Goal: Information Seeking & Learning: Check status

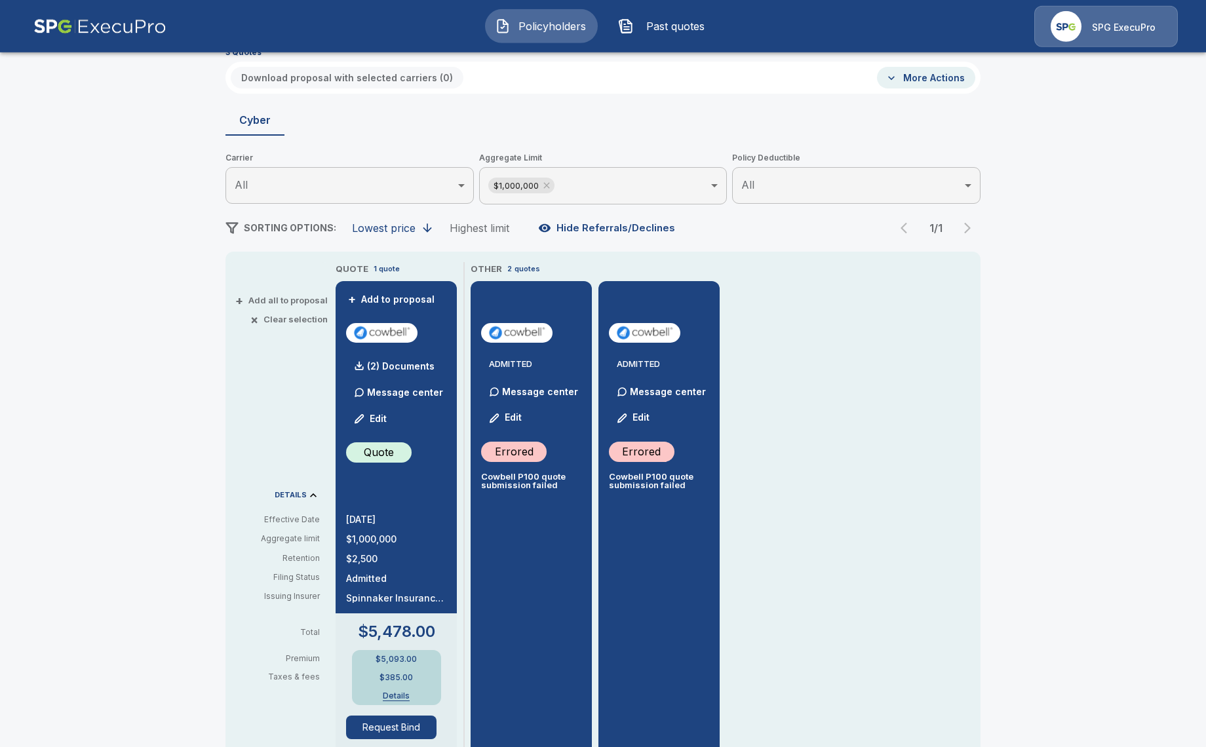
scroll to position [75, 0]
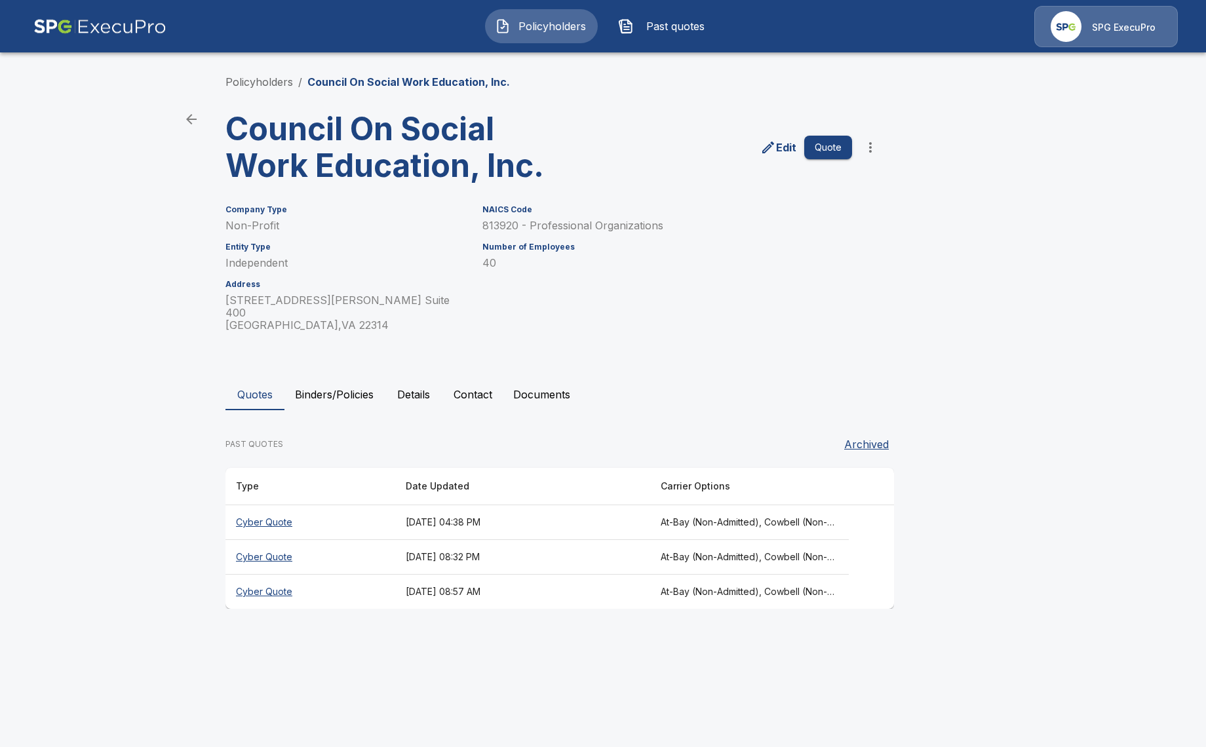
click at [400, 511] on th "September 5, 2025 at 04:38 PM" at bounding box center [522, 522] width 255 height 35
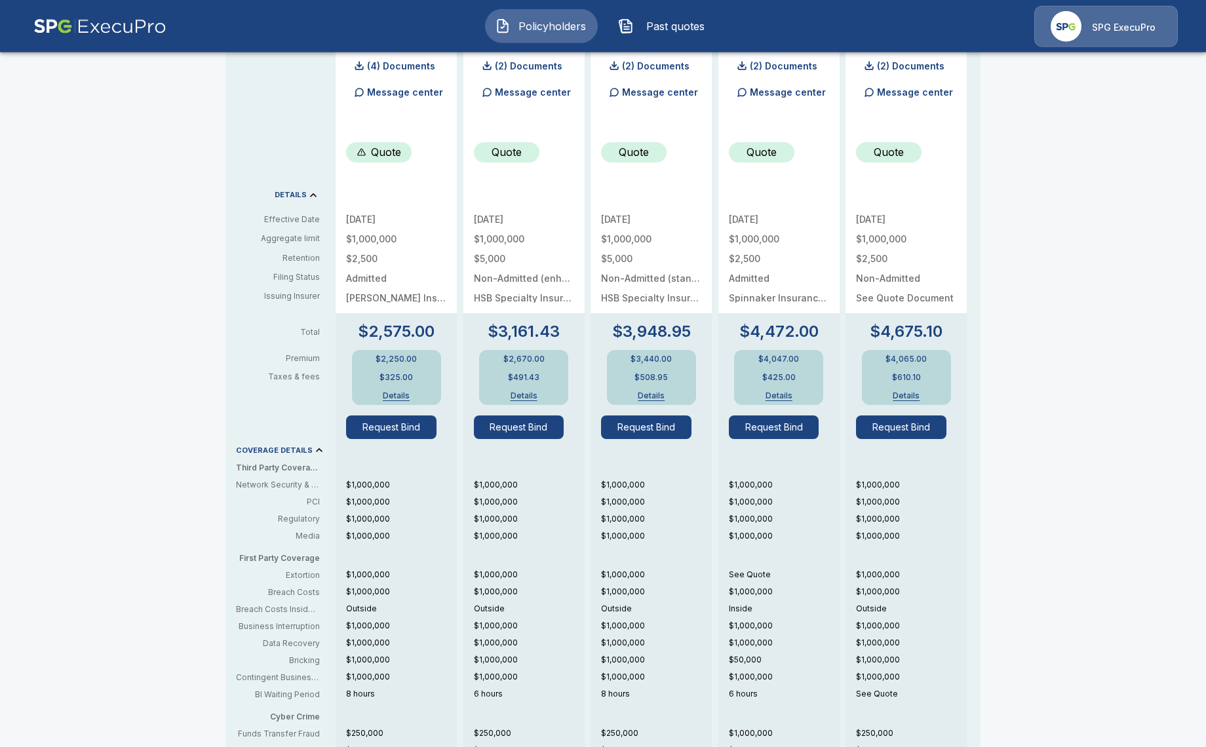
scroll to position [378, 0]
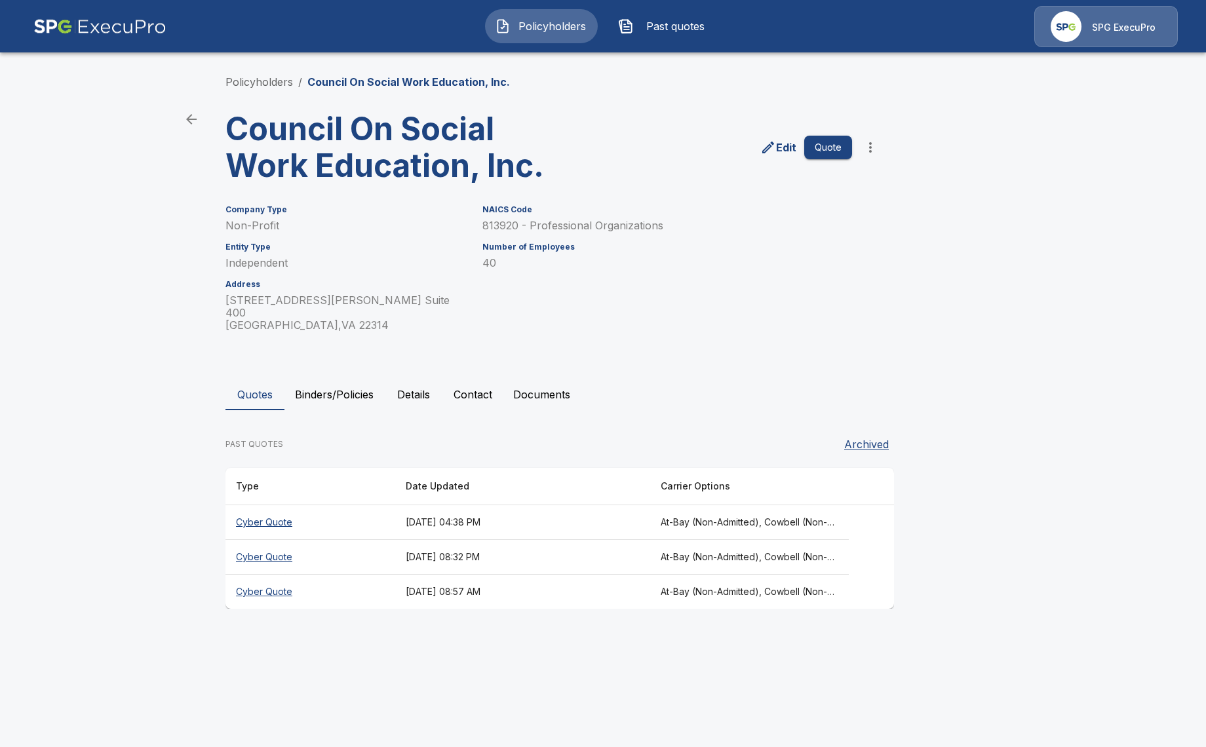
click at [474, 545] on th "September 2, 2025 at 08:32 PM" at bounding box center [522, 557] width 255 height 35
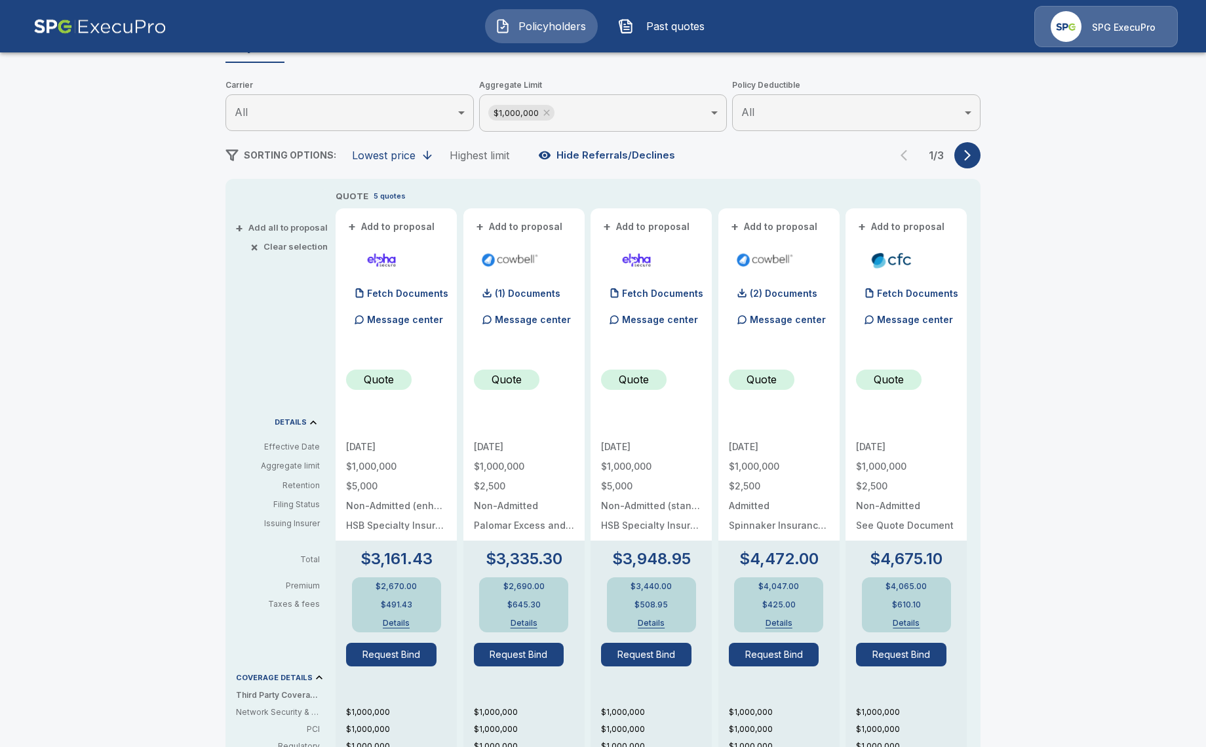
scroll to position [151, 0]
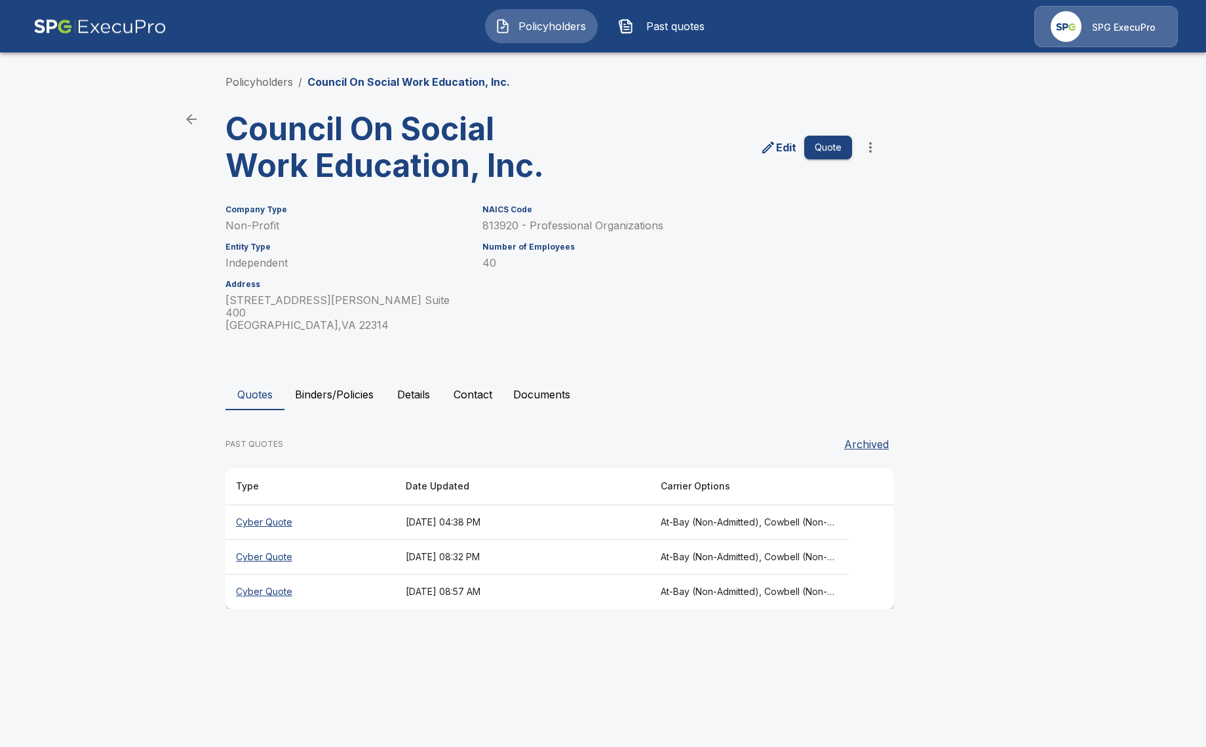
click at [420, 581] on th "September 2, 2025 at 08:57 AM" at bounding box center [522, 592] width 255 height 35
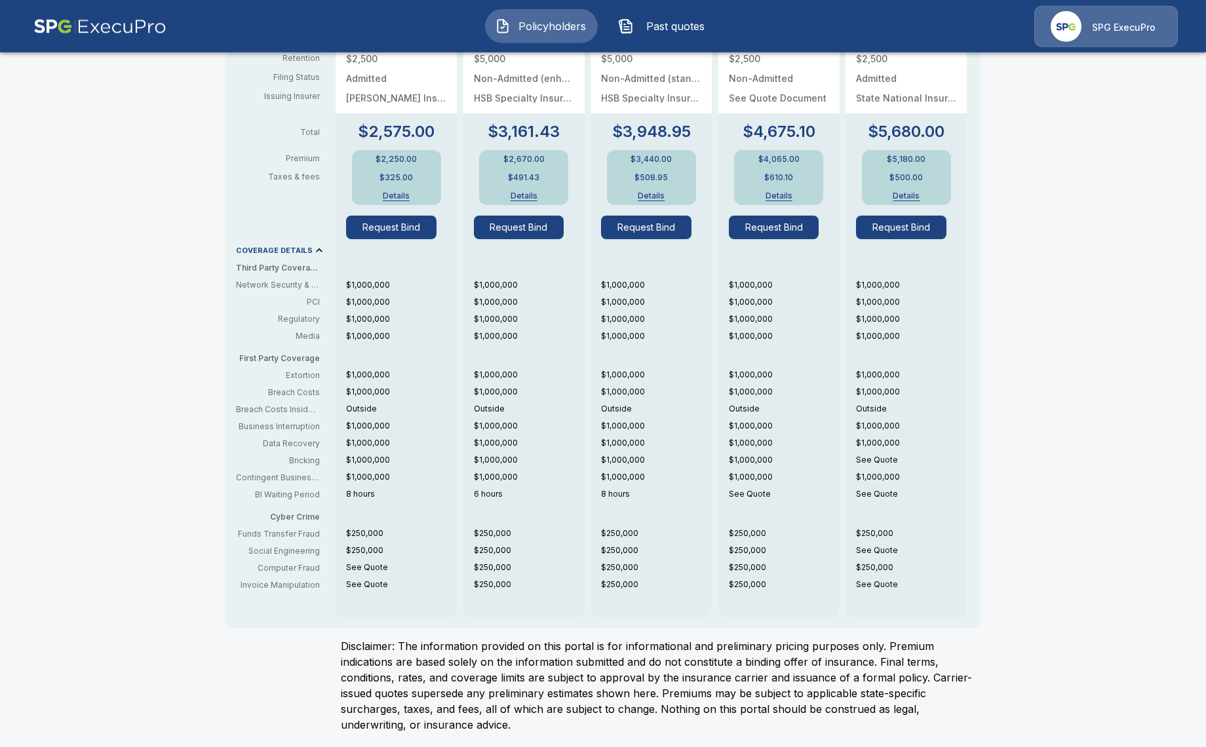
scroll to position [578, 0]
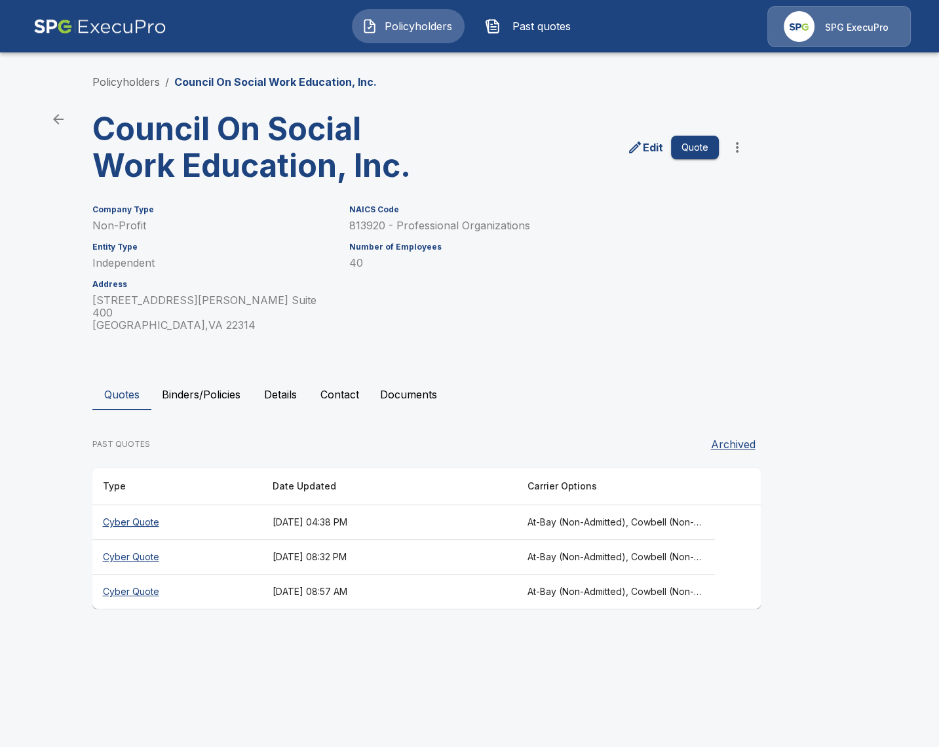
click at [517, 510] on th "September 5, 2025 at 04:38 PM" at bounding box center [389, 522] width 255 height 35
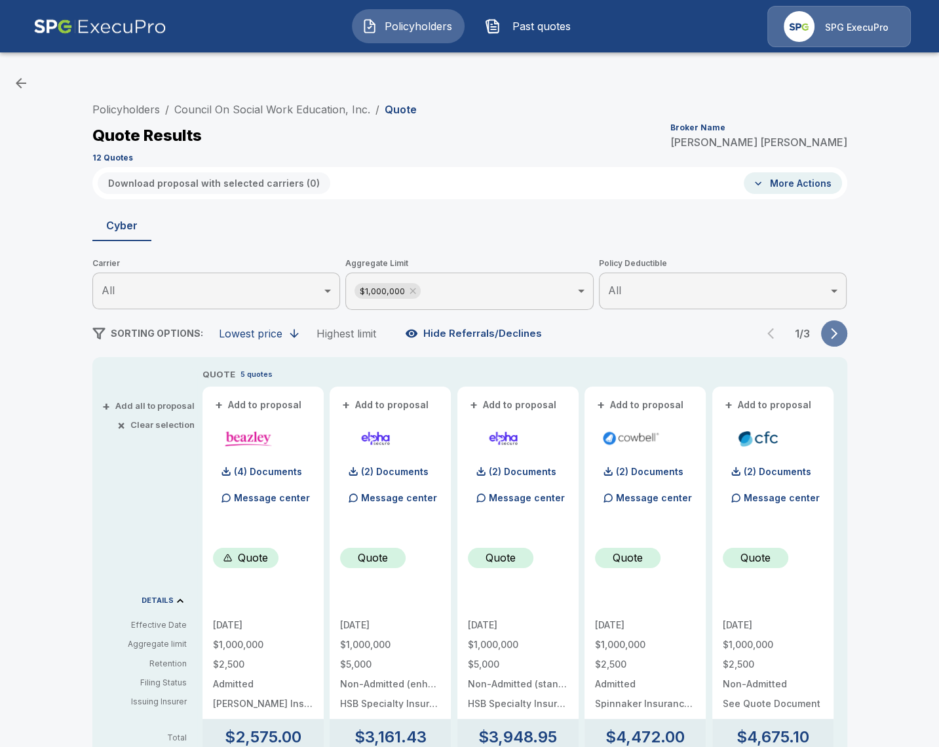
click at [846, 330] on button "button" at bounding box center [834, 334] width 26 height 26
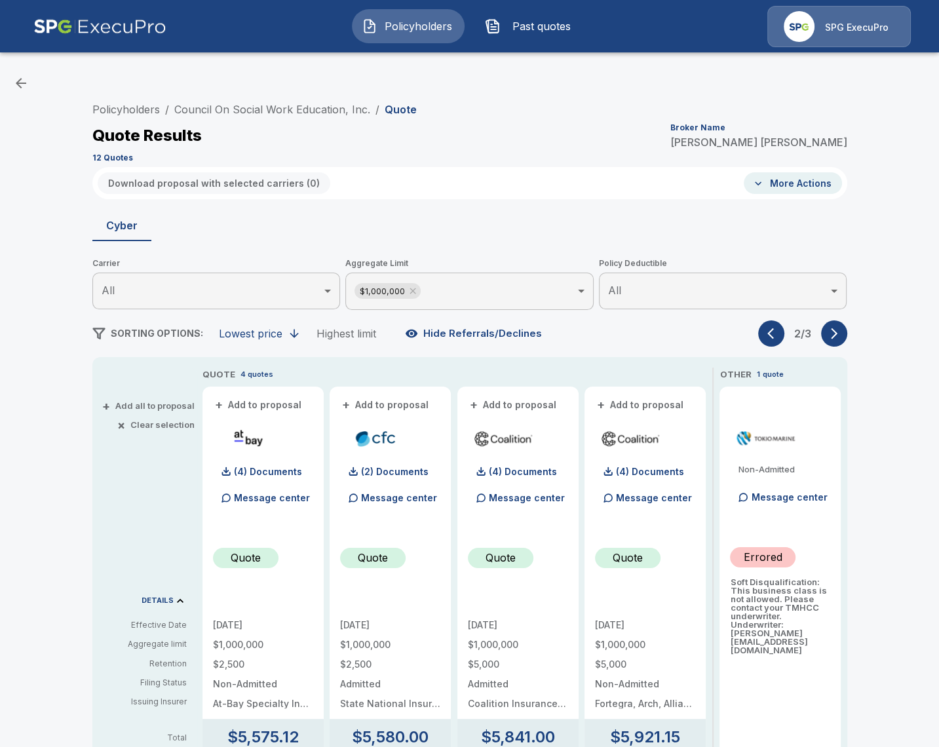
click at [846, 330] on button "button" at bounding box center [834, 334] width 26 height 26
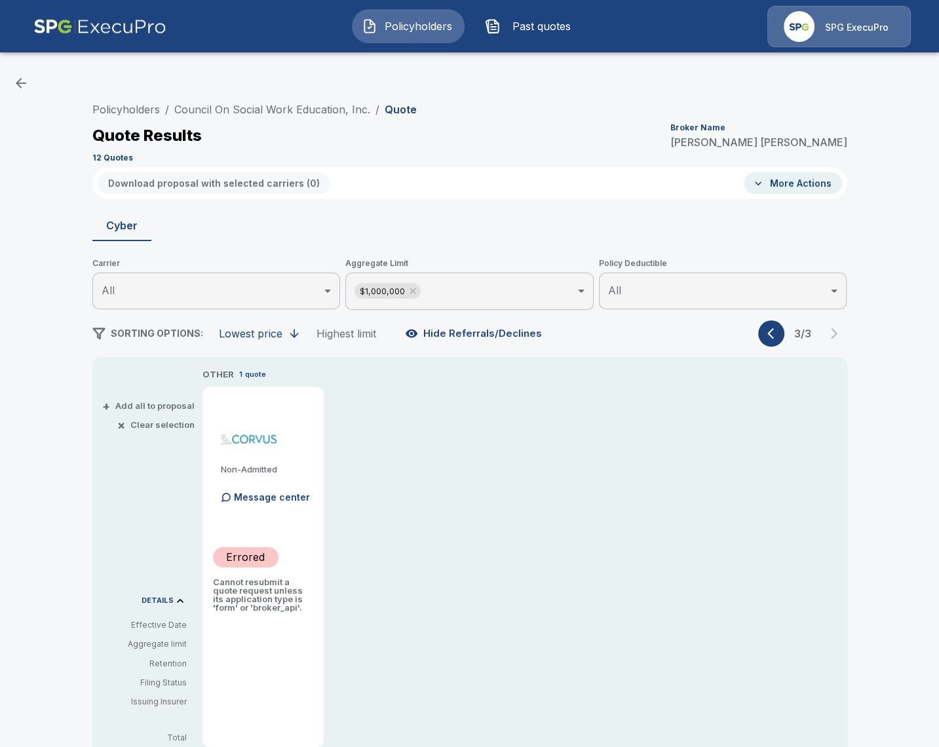
click at [761, 340] on button "button" at bounding box center [771, 334] width 26 height 26
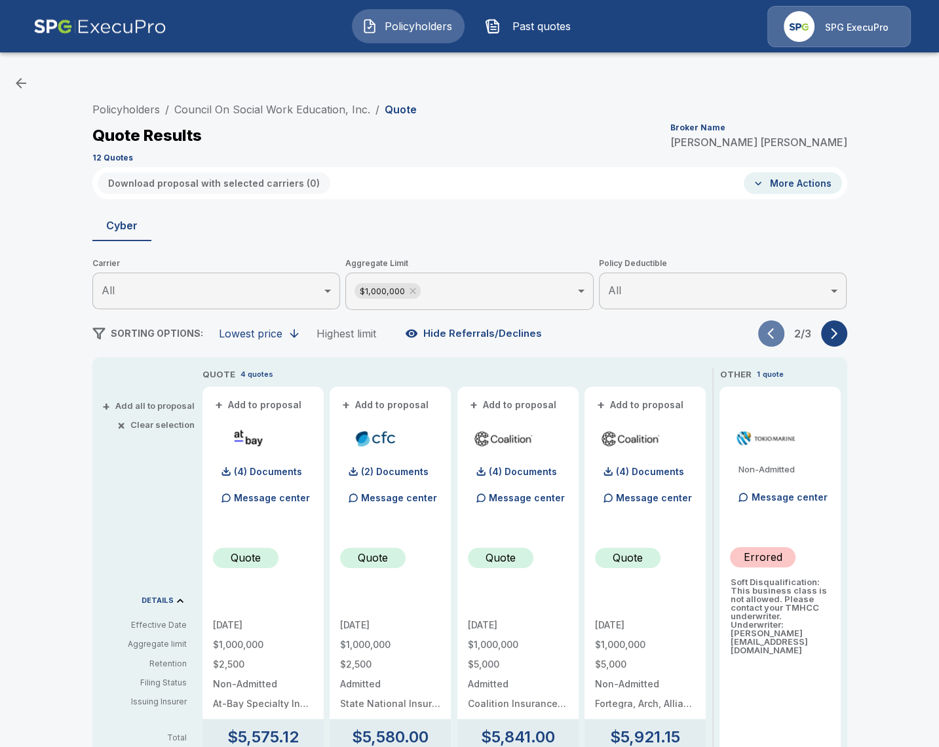
click at [761, 340] on button "button" at bounding box center [771, 334] width 26 height 26
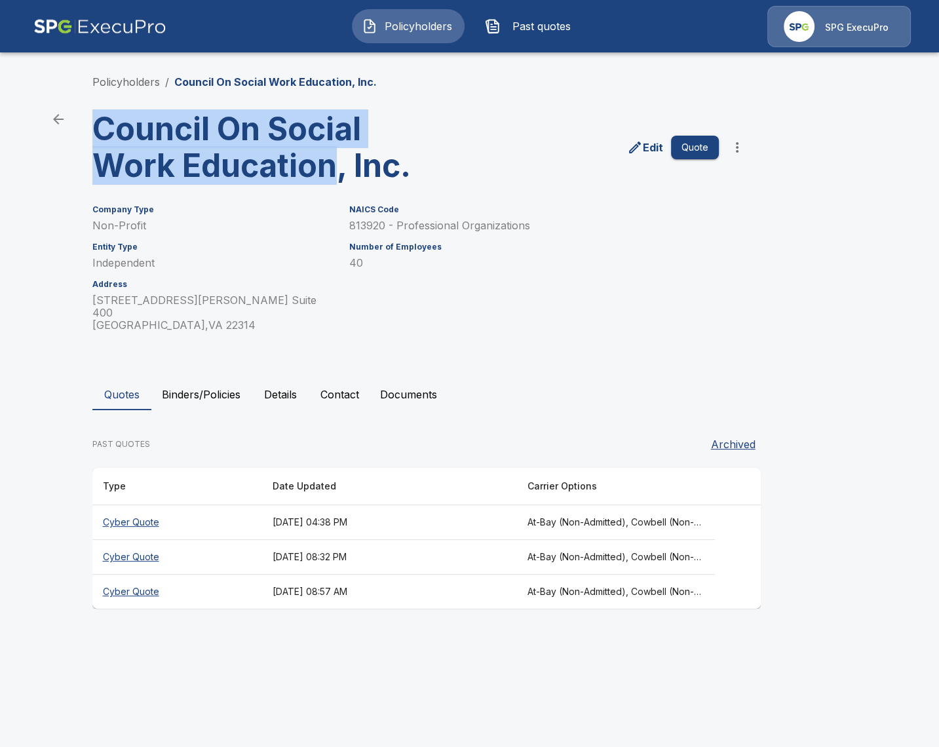
drag, startPoint x: 116, startPoint y: 127, endPoint x: 336, endPoint y: 171, distance: 224.7
click at [336, 171] on h3 "Council On Social Work Education, Inc." at bounding box center [254, 147] width 324 height 73
copy h3 "Council On Social Work Education"
click at [311, 163] on h3 "Council On Social Work Education, Inc." at bounding box center [254, 147] width 324 height 73
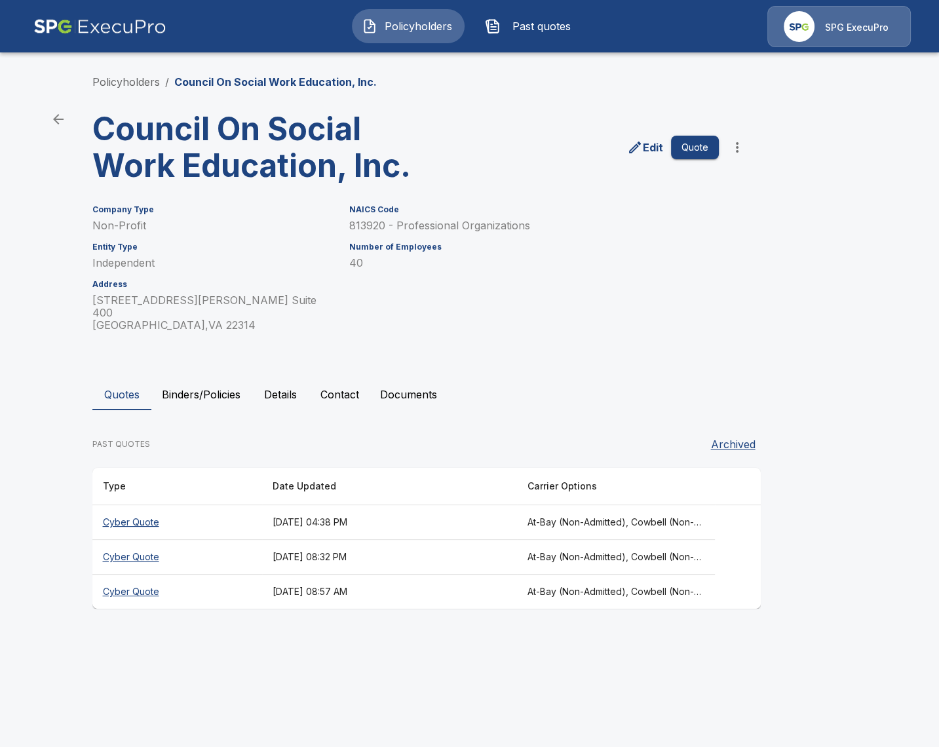
click at [276, 515] on th "September 5, 2025 at 04:38 PM" at bounding box center [389, 522] width 255 height 35
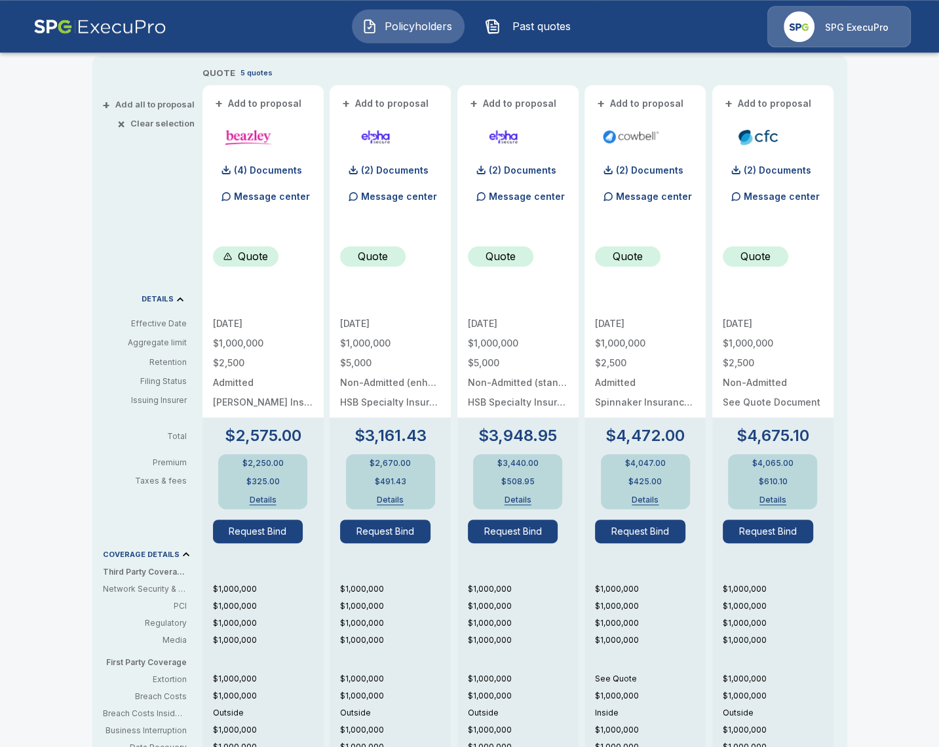
scroll to position [302, 0]
click at [265, 535] on button "Request Bind" at bounding box center [258, 532] width 90 height 24
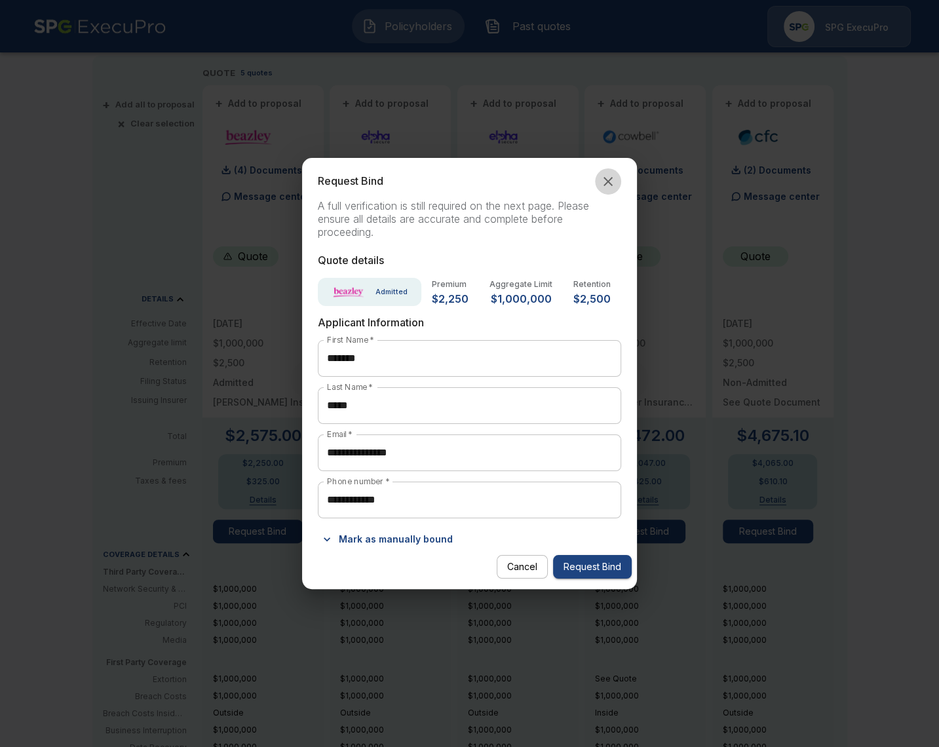
click at [606, 182] on icon "button" at bounding box center [608, 182] width 16 height 16
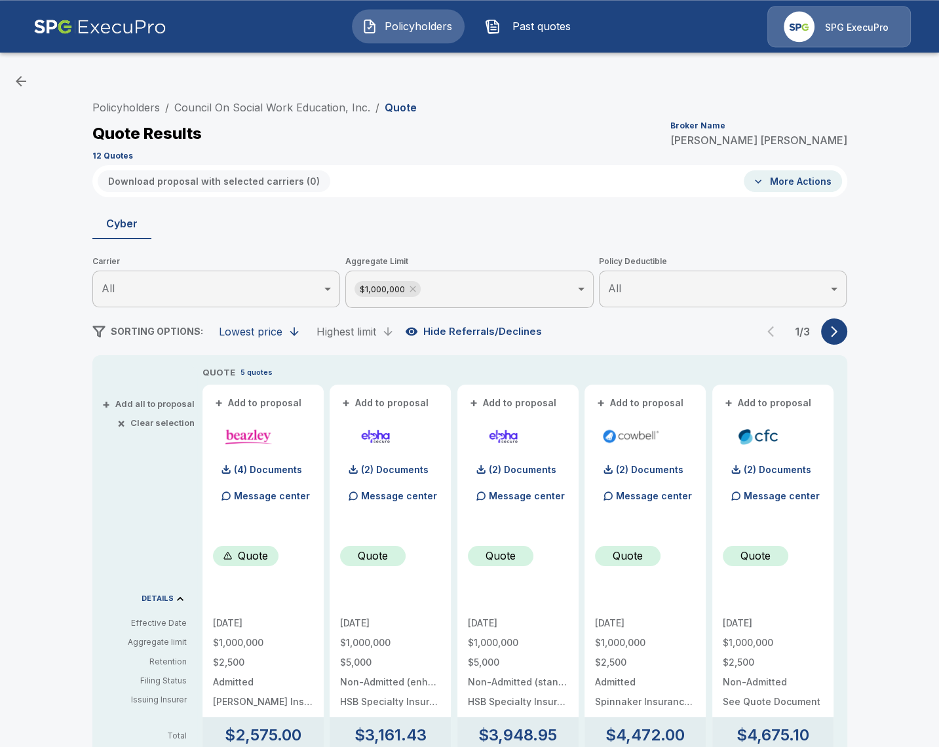
scroll to position [0, 0]
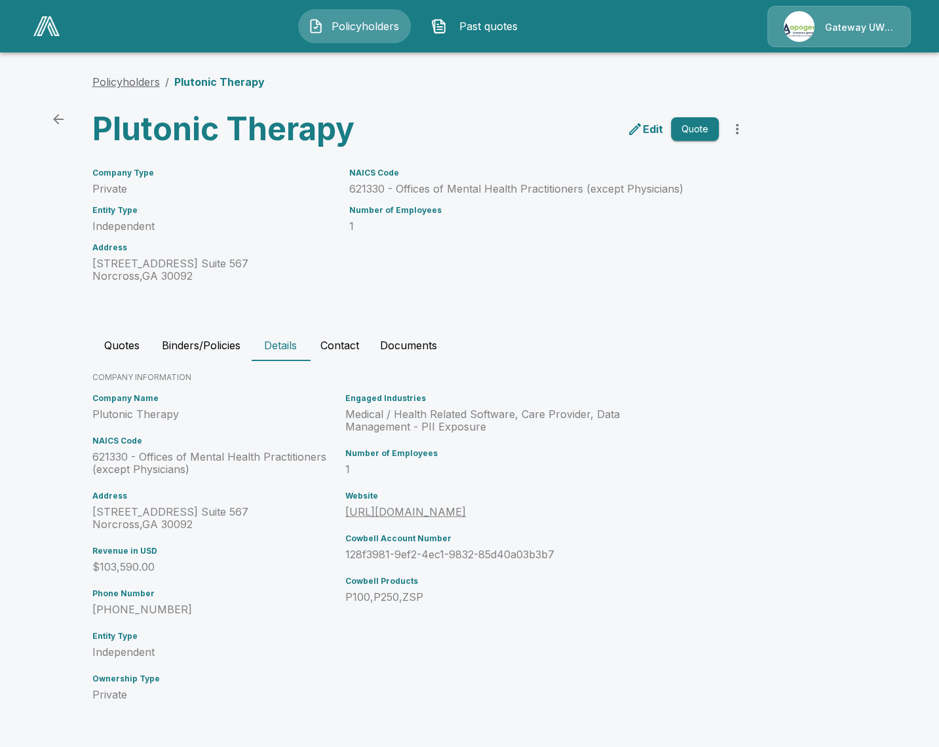
click at [125, 79] on link "Policyholders" at bounding box center [126, 81] width 68 height 13
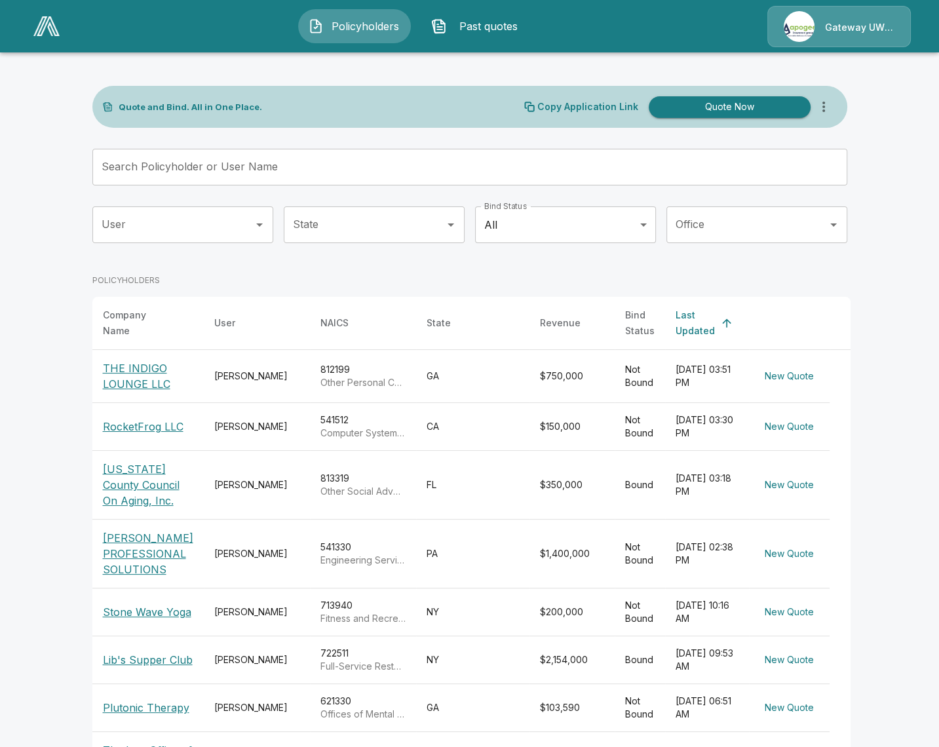
click at [253, 237] on div "User" at bounding box center [182, 224] width 181 height 37
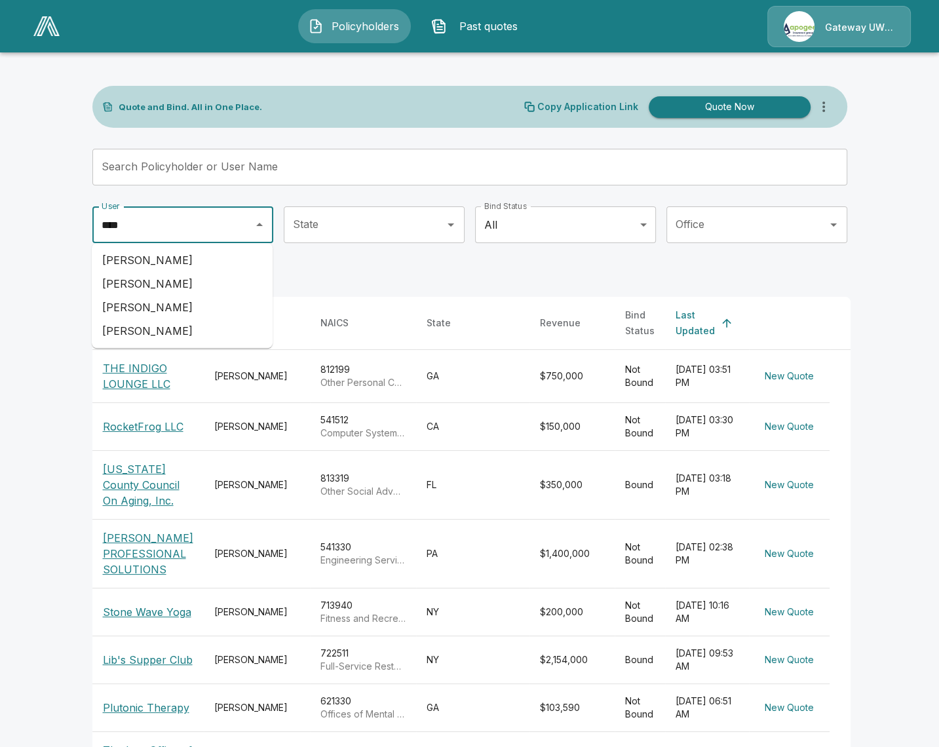
click at [235, 298] on li "Corey MacDonald" at bounding box center [182, 308] width 181 height 24
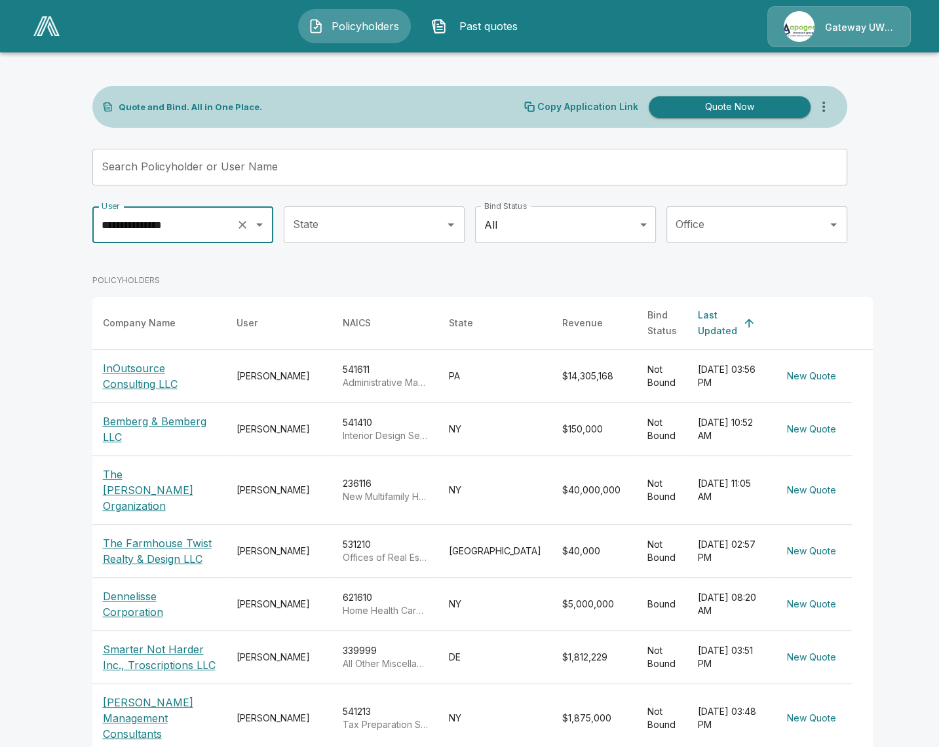
type input "**********"
click at [286, 439] on td "Corey MacDonald" at bounding box center [279, 429] width 106 height 53
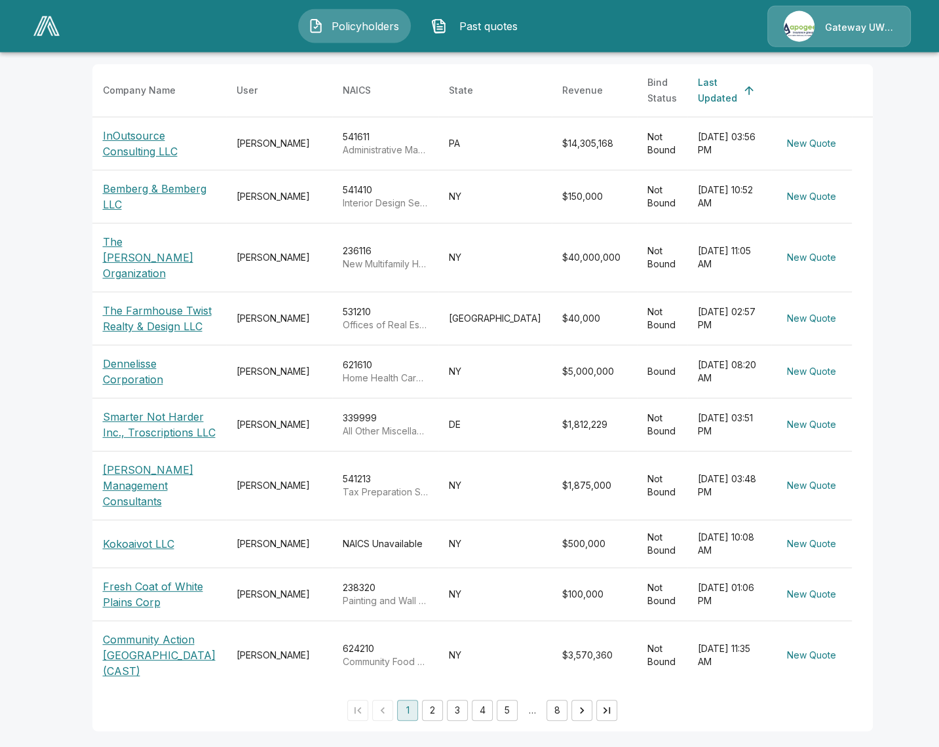
scroll to position [239, 0]
click at [332, 507] on td "541213 Tax Preparation Services" at bounding box center [385, 486] width 106 height 69
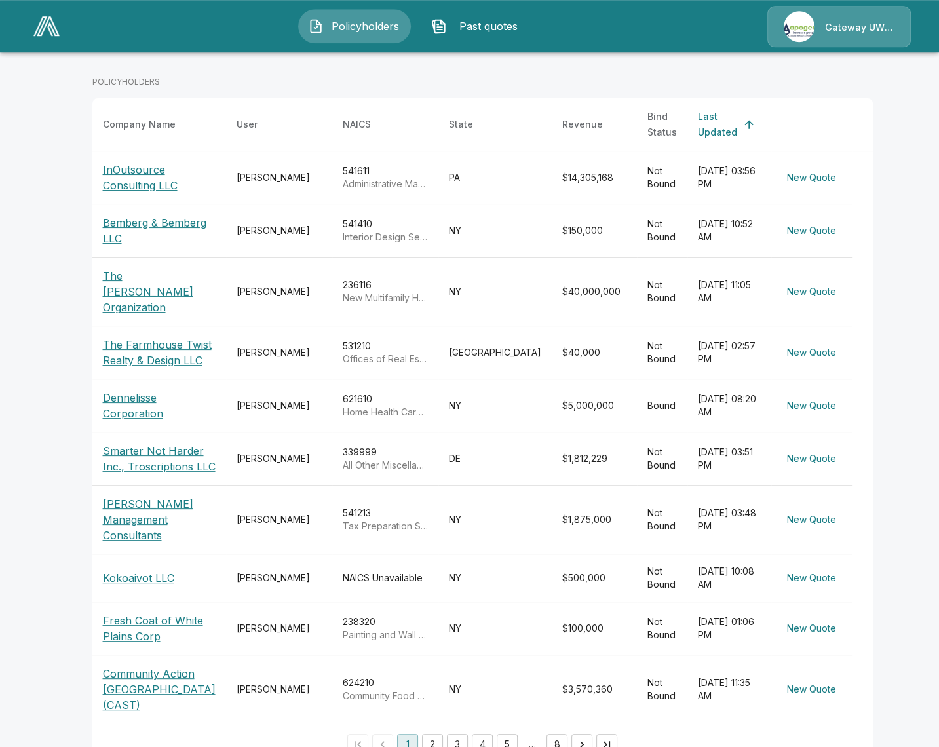
scroll to position [200, 0]
click at [300, 291] on td "Corey MacDonald" at bounding box center [279, 290] width 106 height 69
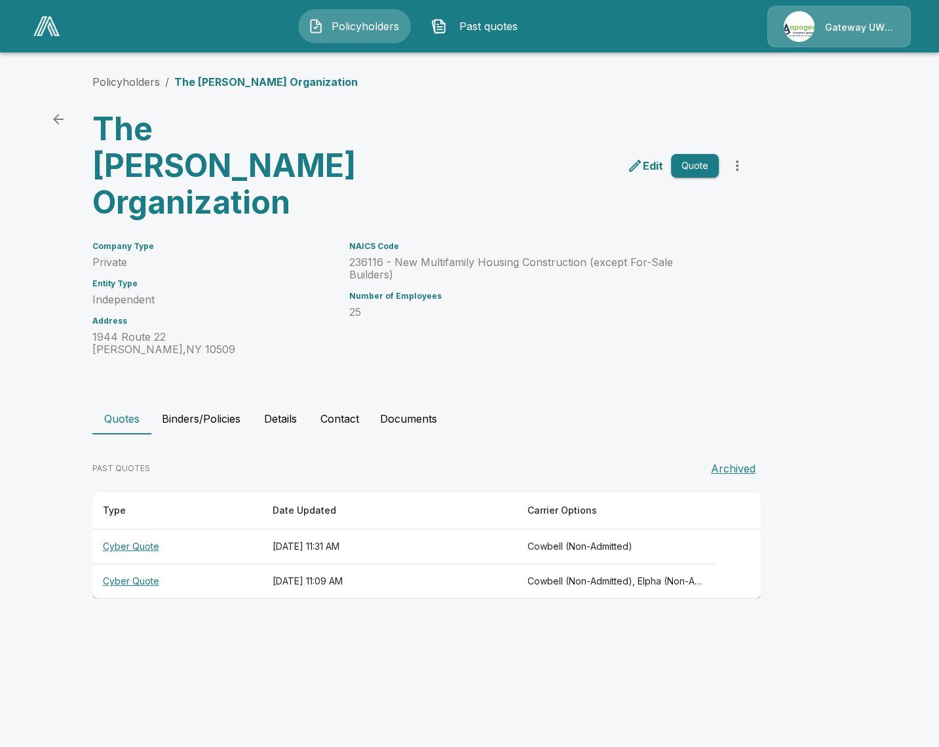
click at [574, 530] on th "Cowbell (Non-Admitted)" at bounding box center [616, 547] width 199 height 35
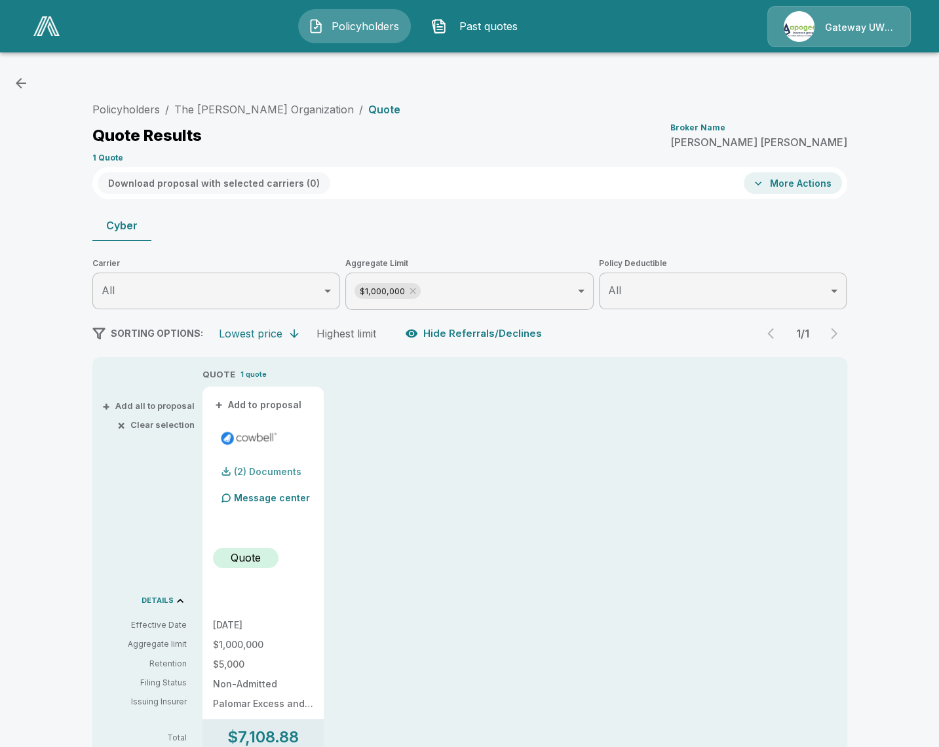
click at [260, 476] on p "(2) Documents" at bounding box center [268, 471] width 68 height 9
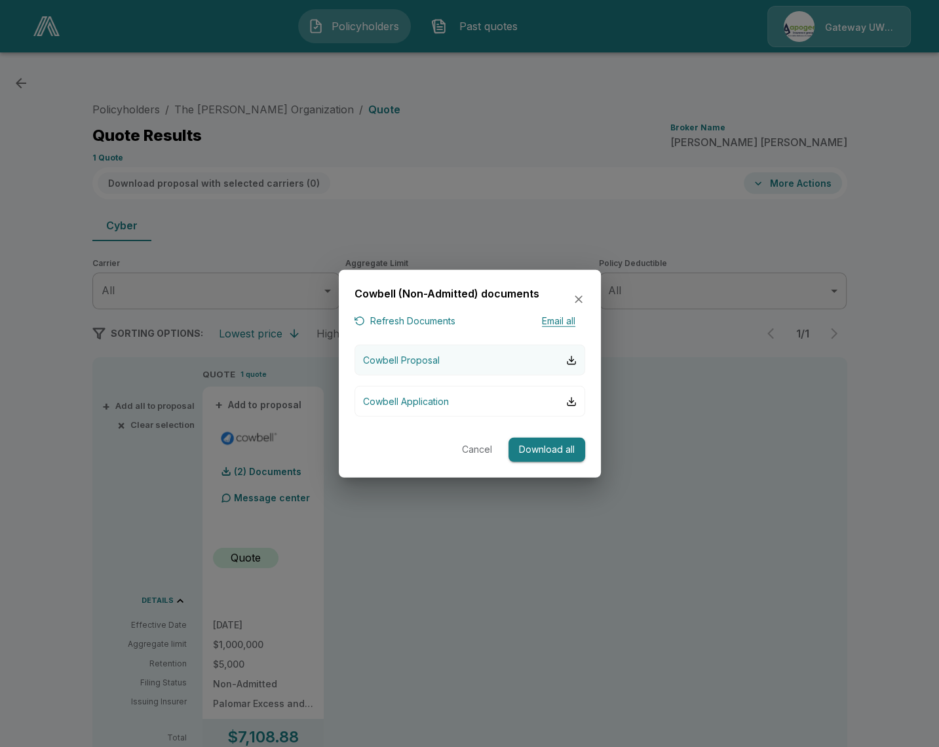
click at [502, 366] on button "Cowbell Proposal" at bounding box center [470, 360] width 231 height 31
click at [41, 393] on div at bounding box center [469, 373] width 939 height 747
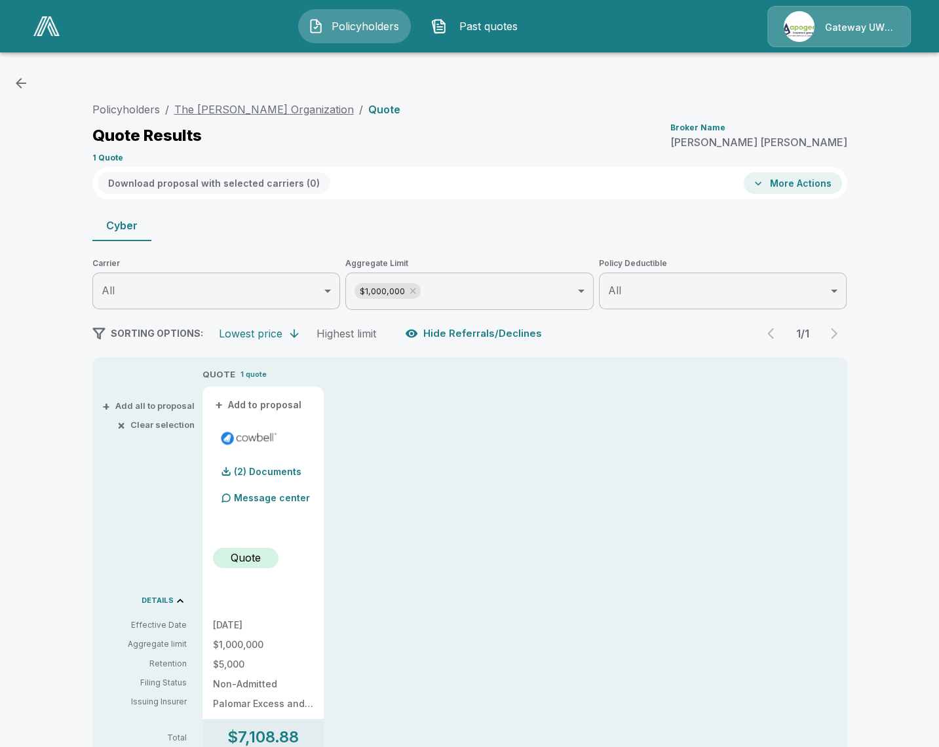
click at [195, 110] on link "The [PERSON_NAME] Organization" at bounding box center [264, 109] width 180 height 13
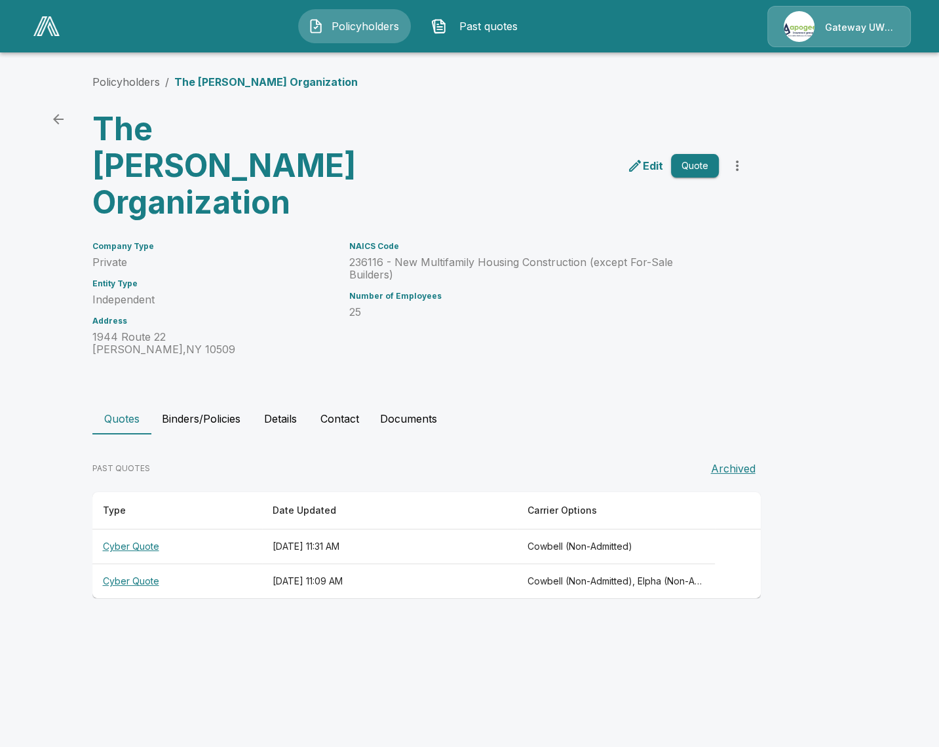
click at [272, 403] on button "Details" at bounding box center [280, 418] width 59 height 31
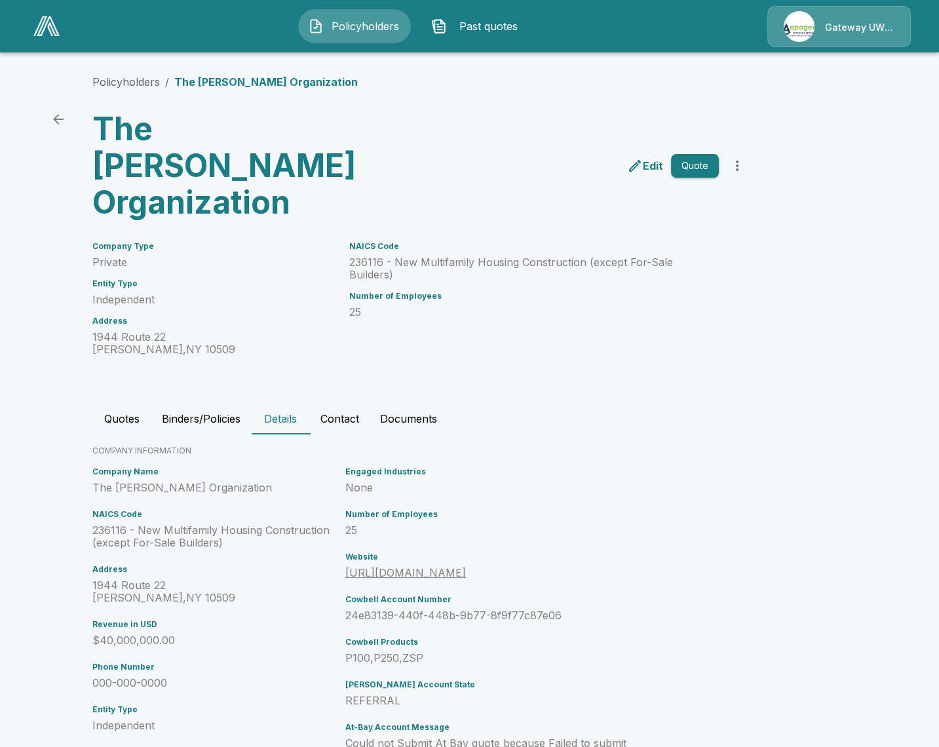
click at [330, 403] on button "Contact" at bounding box center [340, 418] width 60 height 31
